Goal: Entertainment & Leisure: Consume media (video, audio)

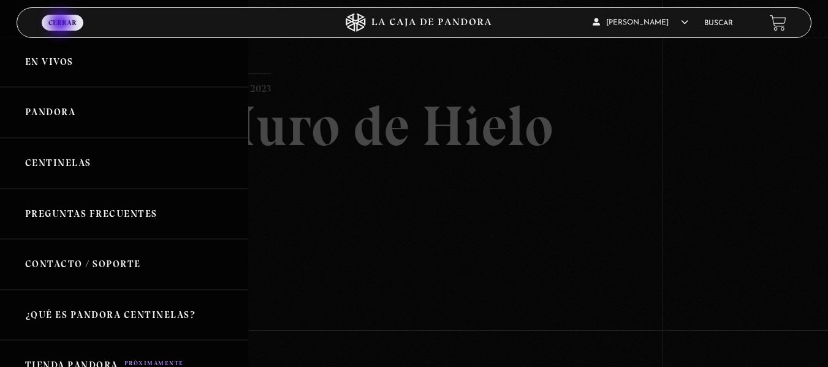
scroll to position [105, 0]
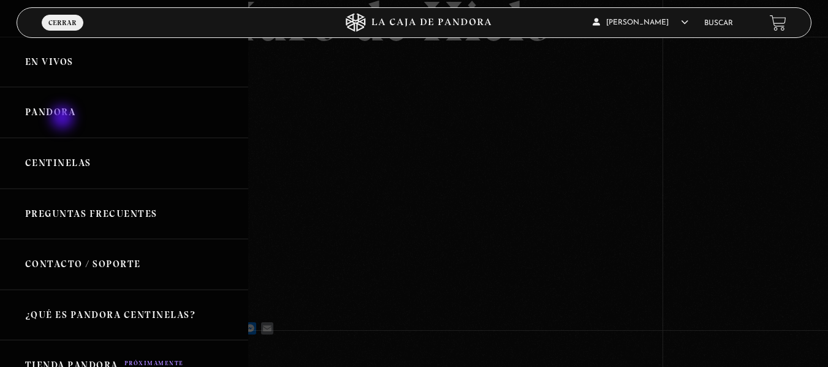
click at [64, 119] on link "Pandora" at bounding box center [124, 112] width 248 height 51
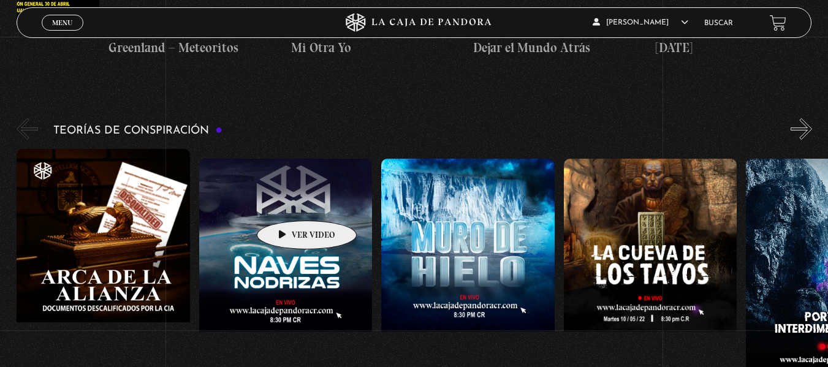
click at [288, 202] on figure at bounding box center [286, 269] width 174 height 221
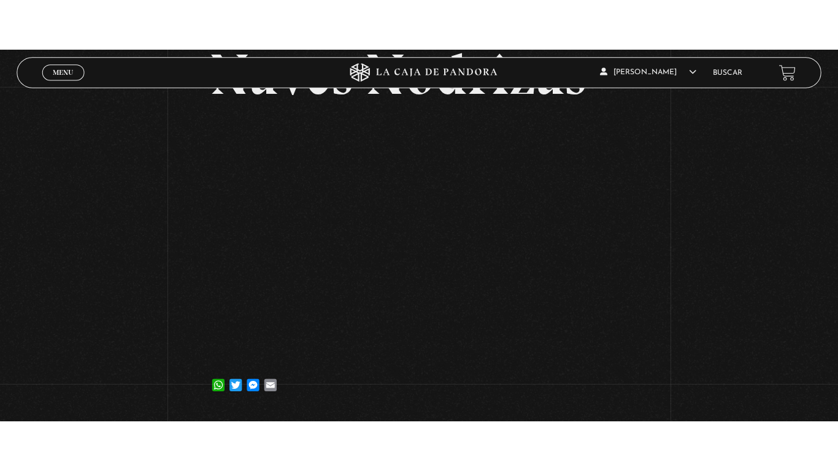
scroll to position [102, 0]
